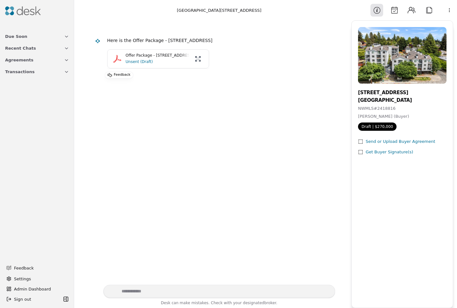
click at [146, 63] on p "Unsent (Draft)" at bounding box center [158, 62] width 64 height 6
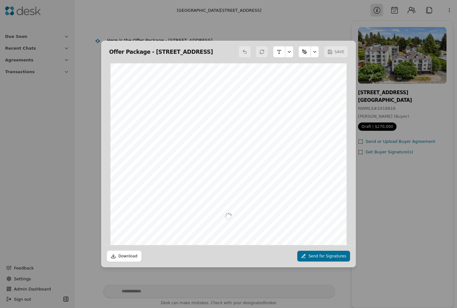
scroll to position [3, 0]
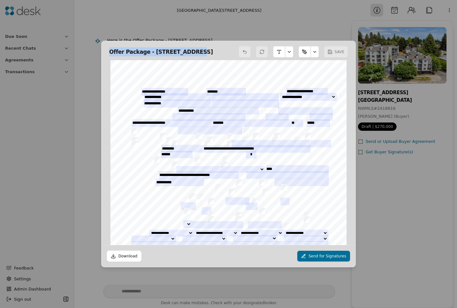
drag, startPoint x: 180, startPoint y: 45, endPoint x: 158, endPoint y: 26, distance: 29.1
click at [156, 30] on div "Offer Package - [STREET_ADDRESS] SAVE Form 28 ©Copyright 2024 Condominium PSA N…" at bounding box center [228, 154] width 457 height 308
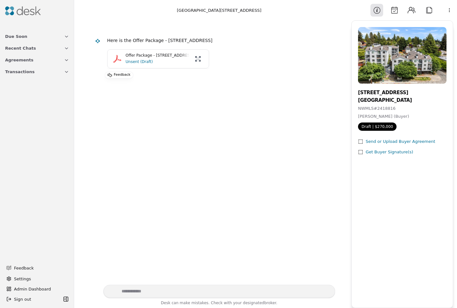
click at [143, 63] on p "Unsent (Draft)" at bounding box center [158, 62] width 64 height 6
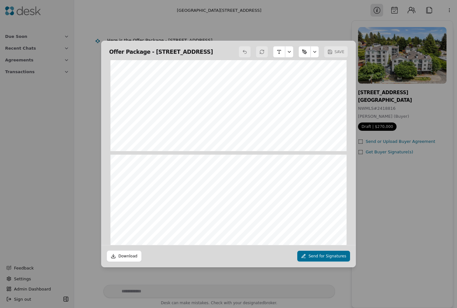
scroll to position [9408, 0]
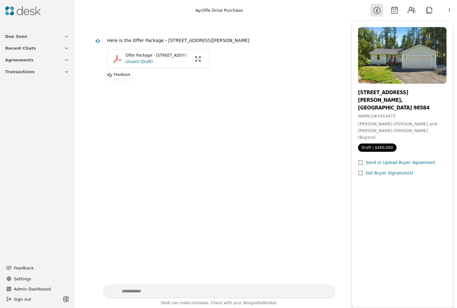
click at [131, 64] on p "Unsent (Draft)" at bounding box center [158, 62] width 64 height 6
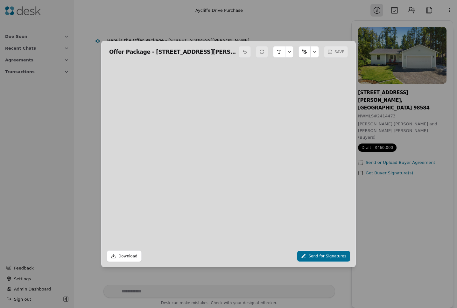
scroll to position [3, 0]
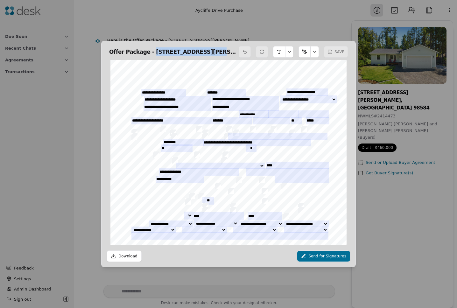
drag, startPoint x: 148, startPoint y: 50, endPoint x: 194, endPoint y: 48, distance: 46.2
click at [194, 48] on h2 "Offer Package - 530 E Aycliffe Drive , Shelton, WA 9" at bounding box center [173, 51] width 128 height 9
copy h2 "530 E Aycliffe Drive"
click at [153, 48] on h2 "Offer Package - 530 E Aycliffe Drive , Shelton, WA 9" at bounding box center [173, 51] width 128 height 9
drag, startPoint x: 149, startPoint y: 49, endPoint x: 232, endPoint y: 48, distance: 83.4
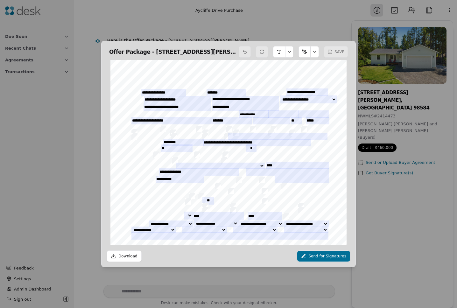
click at [232, 48] on h2 "Offer Package - 530 E Aycliffe Drive , Shelton, WA 9" at bounding box center [173, 51] width 128 height 9
copy h2 "530 E Aycliffe Drive , Shelton, WA 9"
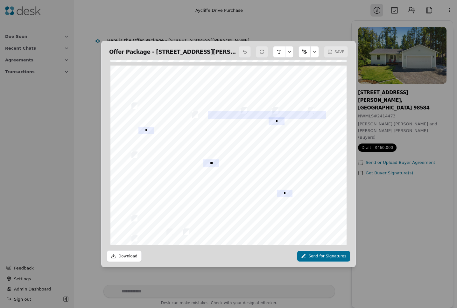
scroll to position [3127, 0]
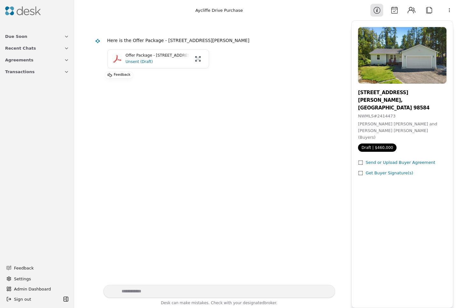
click at [153, 59] on p "Unsent (Draft)" at bounding box center [158, 62] width 64 height 6
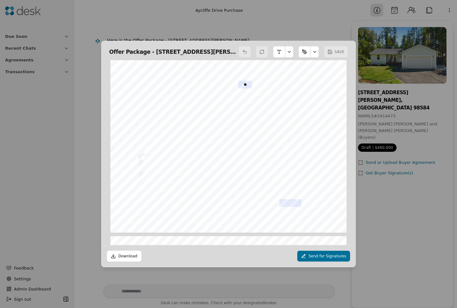
scroll to position [3491, 0]
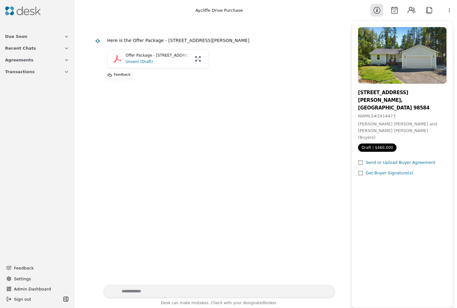
drag, startPoint x: 8, startPoint y: 214, endPoint x: 2, endPoint y: 214, distance: 6.4
click at [148, 63] on p "Unsent (Draft)" at bounding box center [158, 62] width 64 height 6
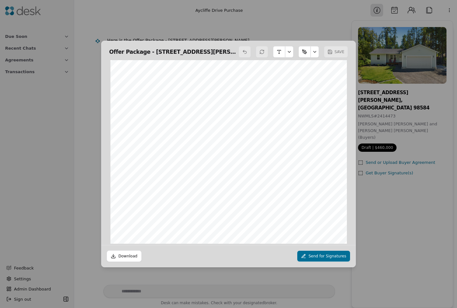
scroll to position [4770, 0]
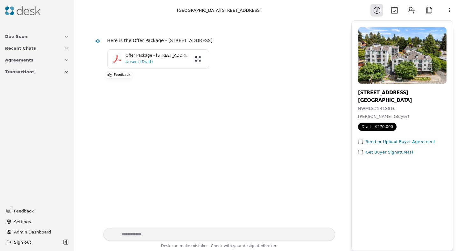
click at [149, 62] on p "Unsent (Draft)" at bounding box center [158, 62] width 64 height 6
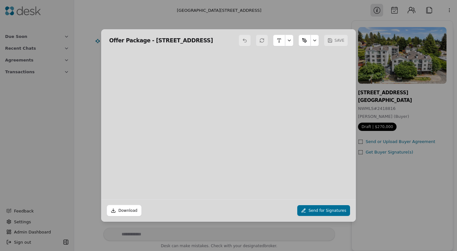
scroll to position [3, 0]
